Goal: Information Seeking & Learning: Learn about a topic

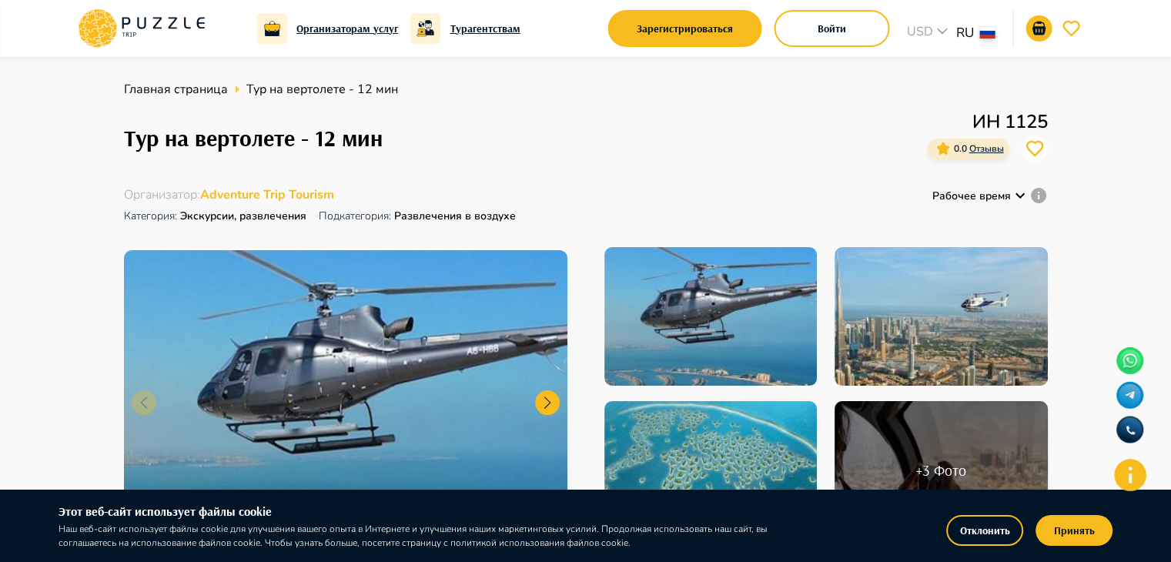
click at [253, 147] on h1 "Тур на вертолете - 12 мин" at bounding box center [253, 138] width 259 height 27
copy h1 "Тур на вертолете - 12 мин"
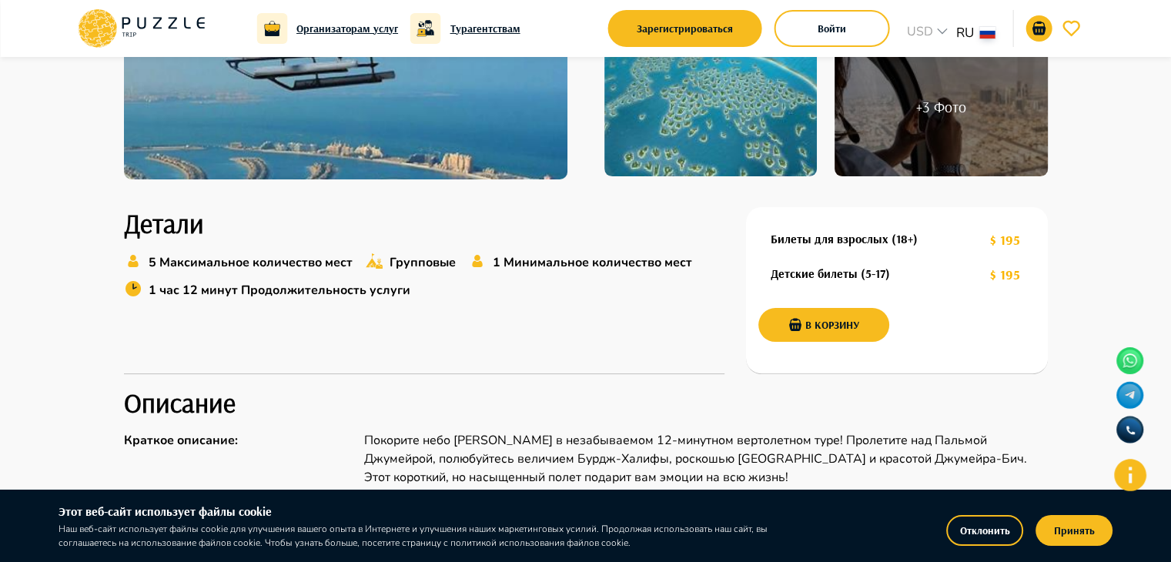
scroll to position [366, 0]
